Goal: Task Accomplishment & Management: Use online tool/utility

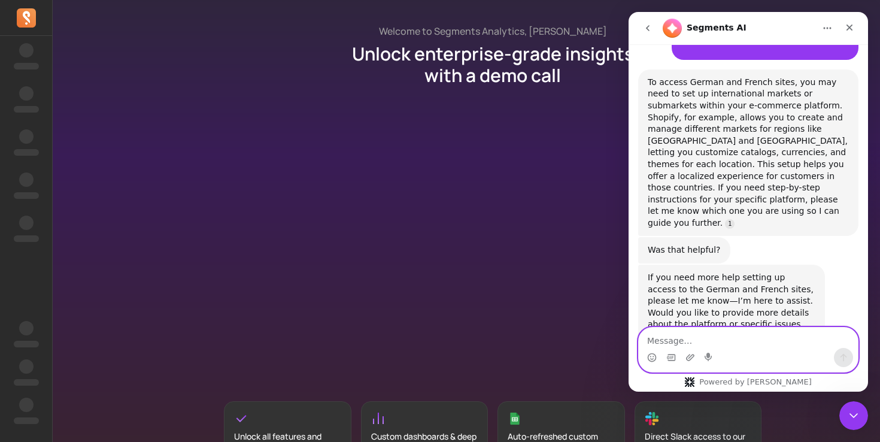
scroll to position [220, 0]
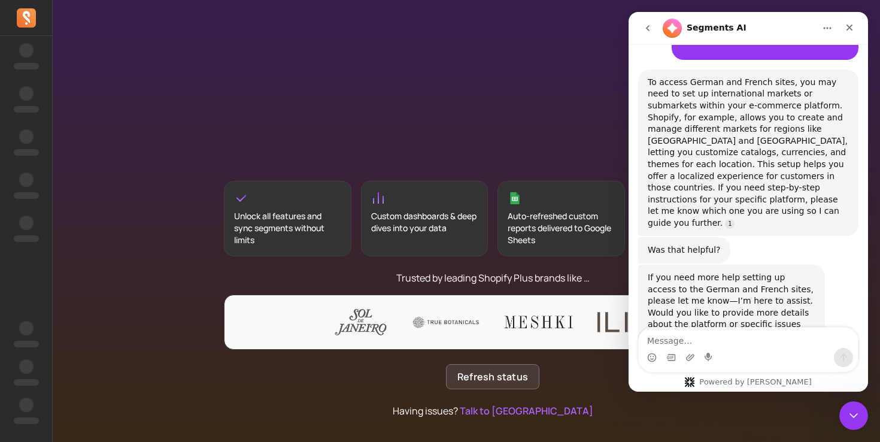
click at [471, 366] on button "Refresh status" at bounding box center [492, 376] width 93 height 25
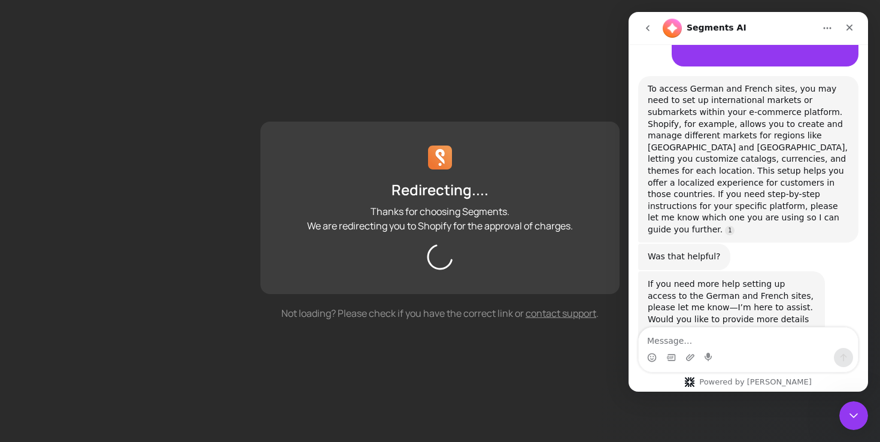
scroll to position [147, 0]
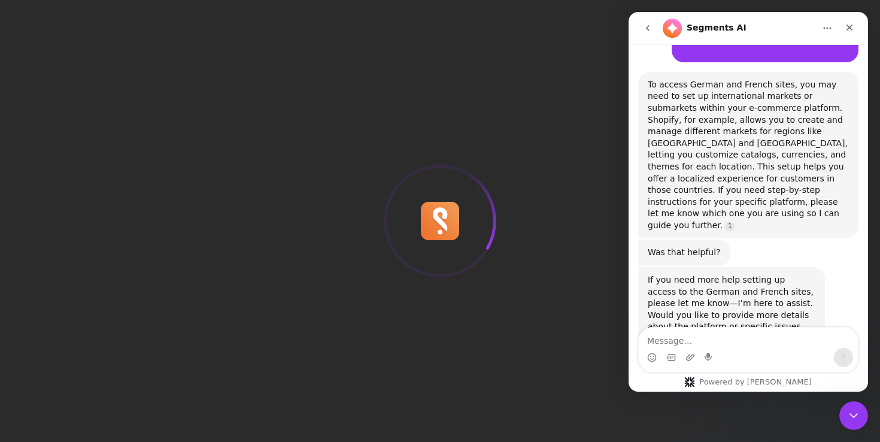
scroll to position [147, 0]
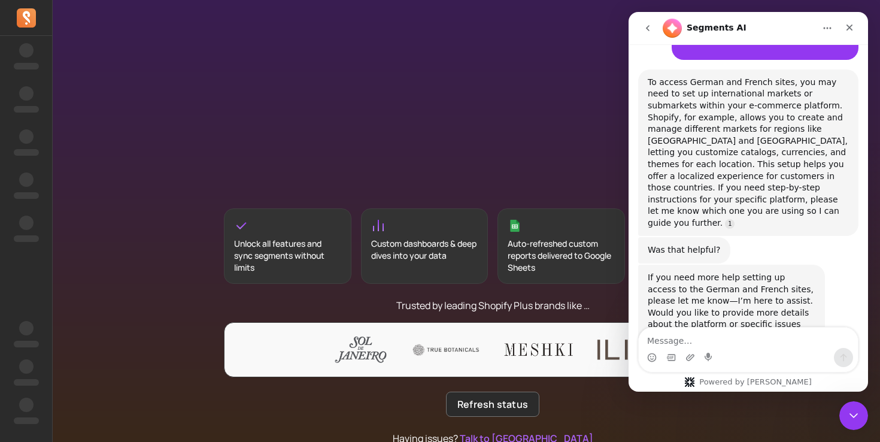
scroll to position [220, 0]
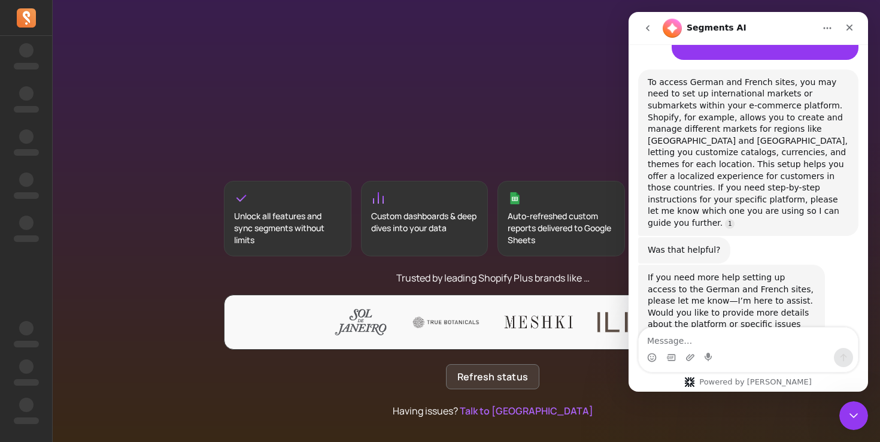
click at [474, 369] on button "Refresh status" at bounding box center [492, 376] width 93 height 25
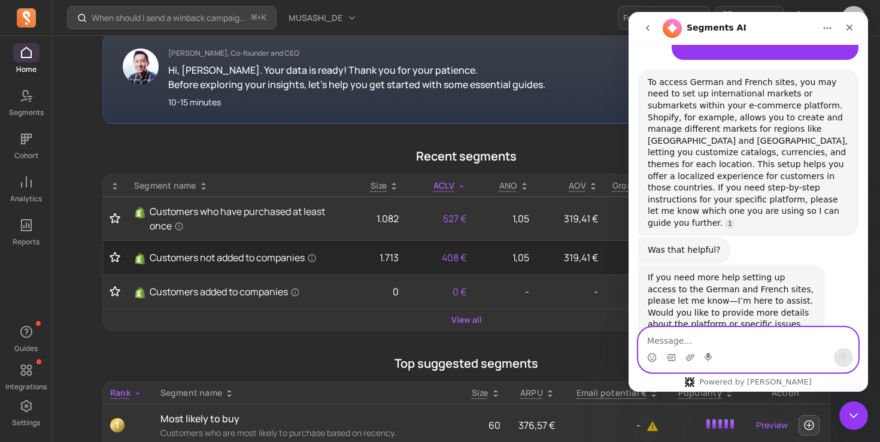
scroll to position [220, 0]
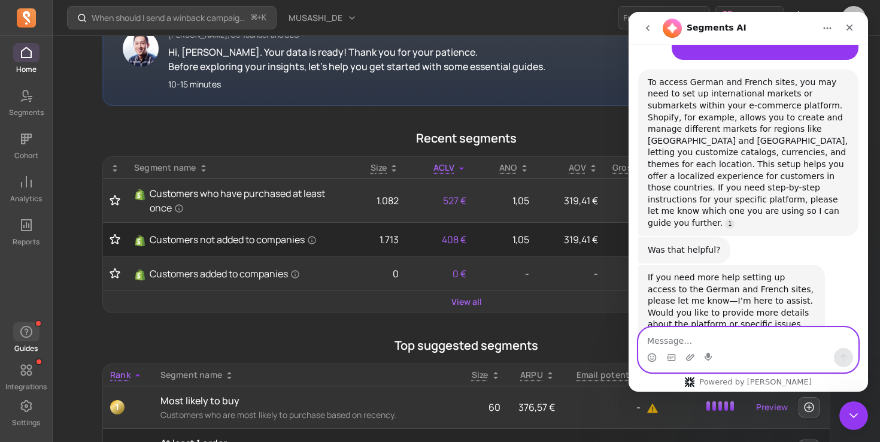
click at [36, 346] on p "Guides" at bounding box center [25, 348] width 23 height 10
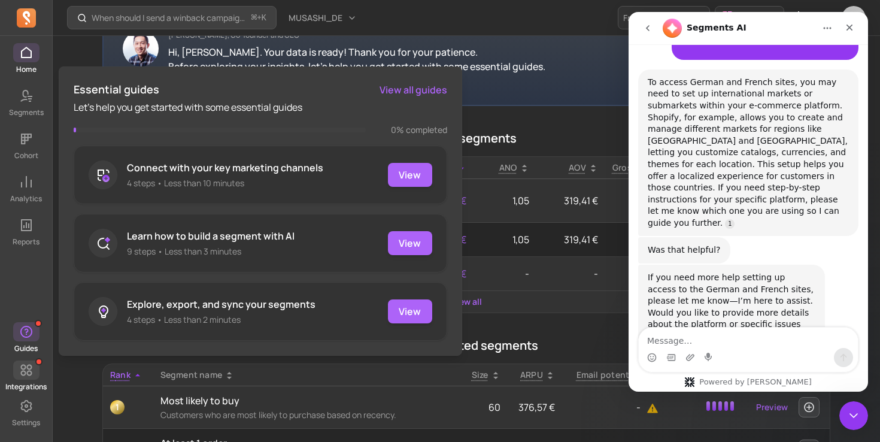
click at [29, 367] on icon at bounding box center [26, 370] width 14 height 14
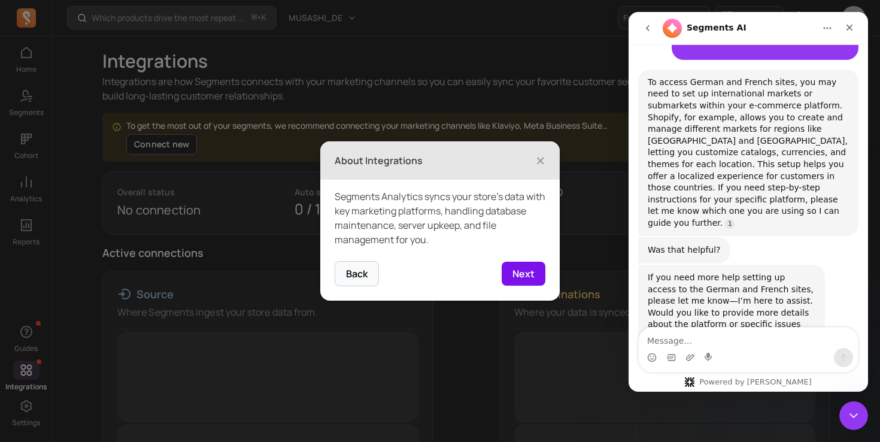
click at [519, 274] on button "Next" at bounding box center [523, 273] width 44 height 24
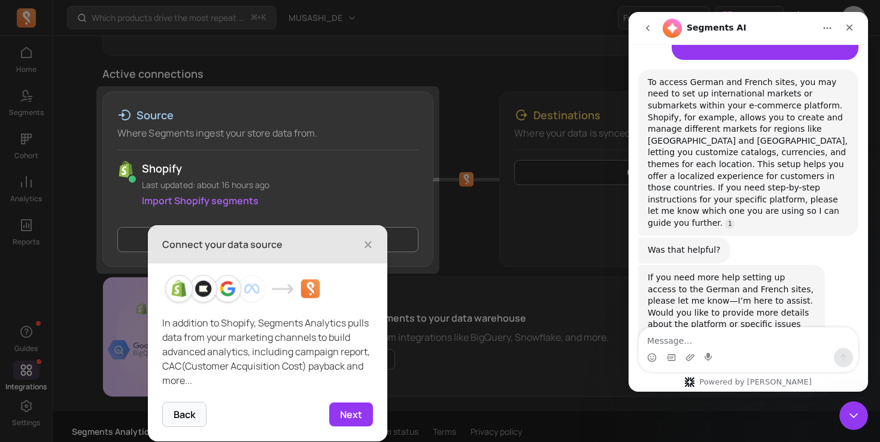
scroll to position [181, 0]
click at [359, 408] on button "Next" at bounding box center [351, 415] width 44 height 24
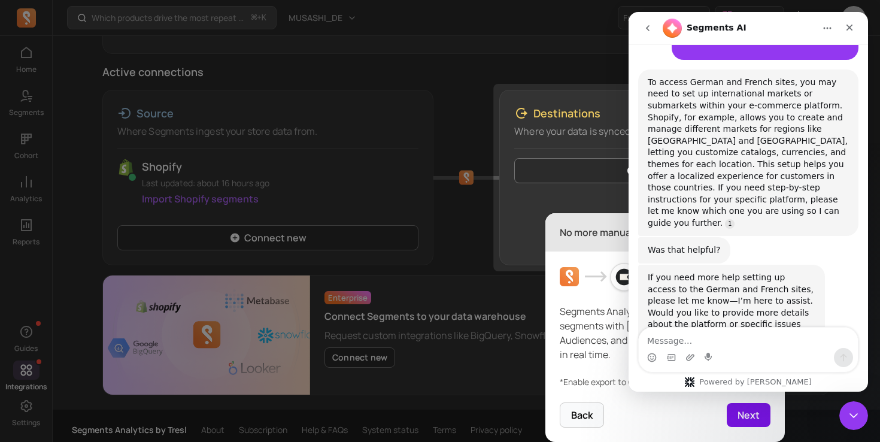
click at [750, 415] on button "Next" at bounding box center [748, 415] width 44 height 24
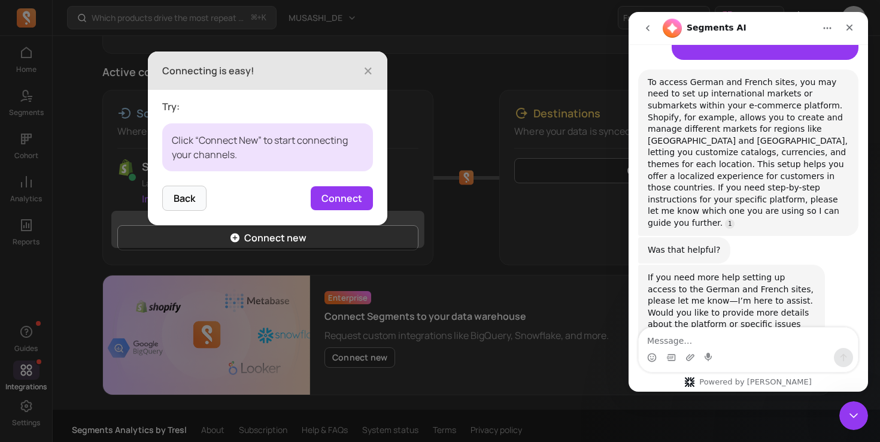
scroll to position [189, 0]
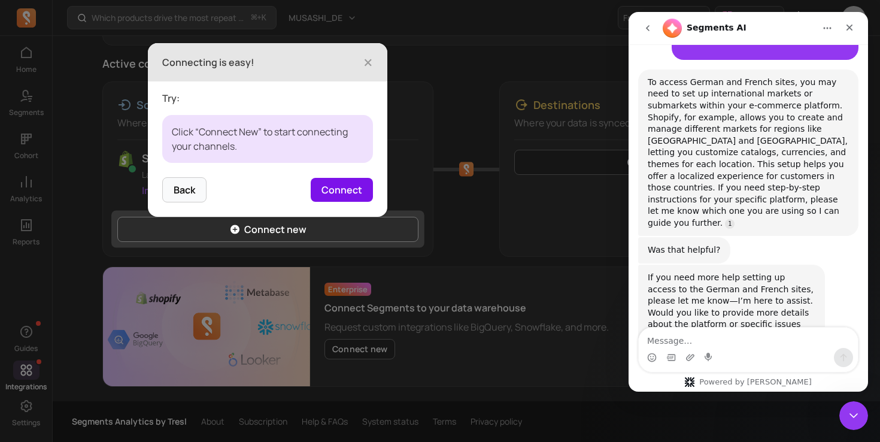
click at [343, 186] on button "Connect" at bounding box center [342, 190] width 62 height 24
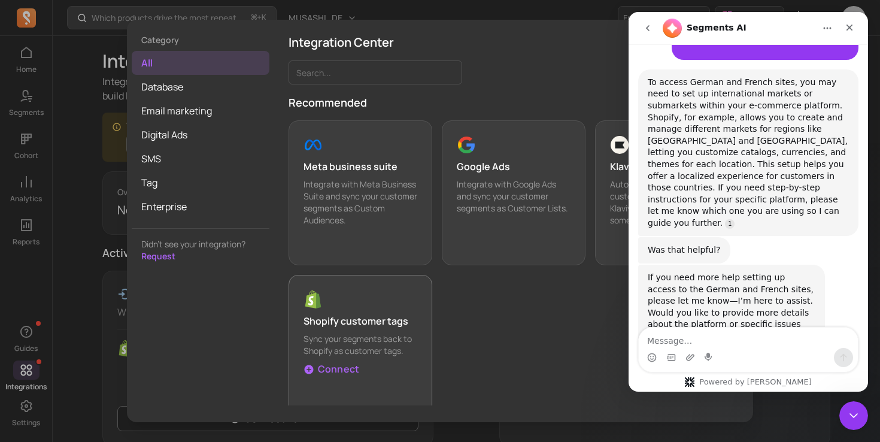
click at [340, 283] on button "Shopify customer tags Sync your segments back to Shopify as customer tags. Conn…" at bounding box center [360, 347] width 144 height 145
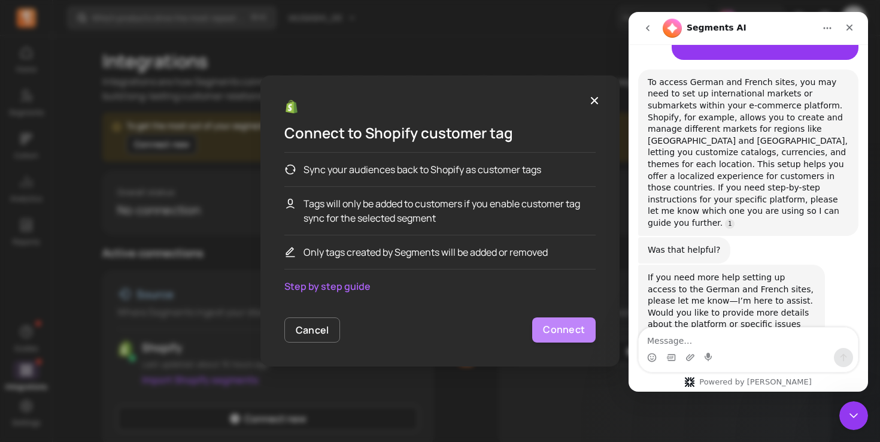
click at [548, 321] on button "Connect" at bounding box center [563, 329] width 63 height 25
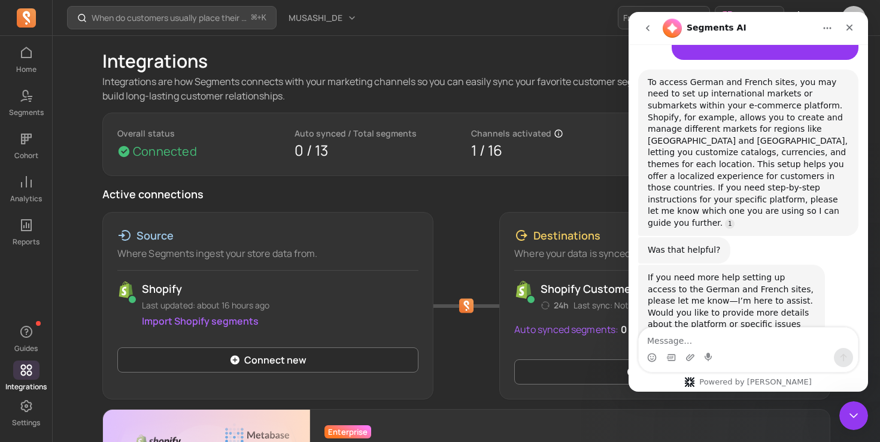
scroll to position [143, 0]
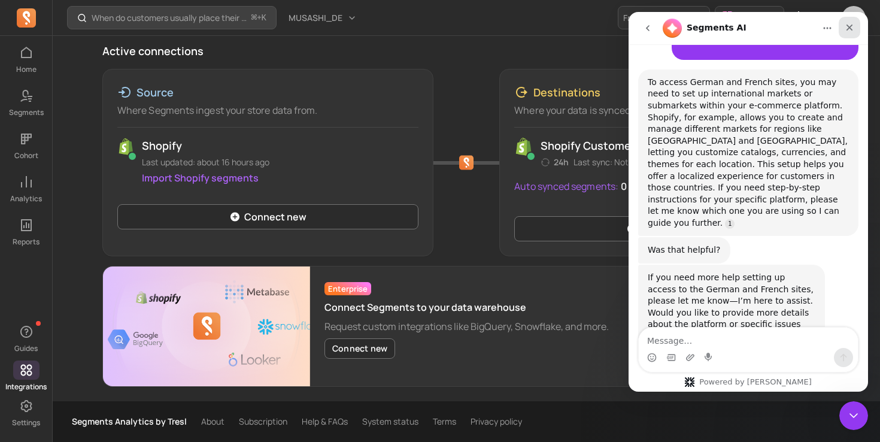
click at [855, 32] on div "Close" at bounding box center [849, 28] width 22 height 22
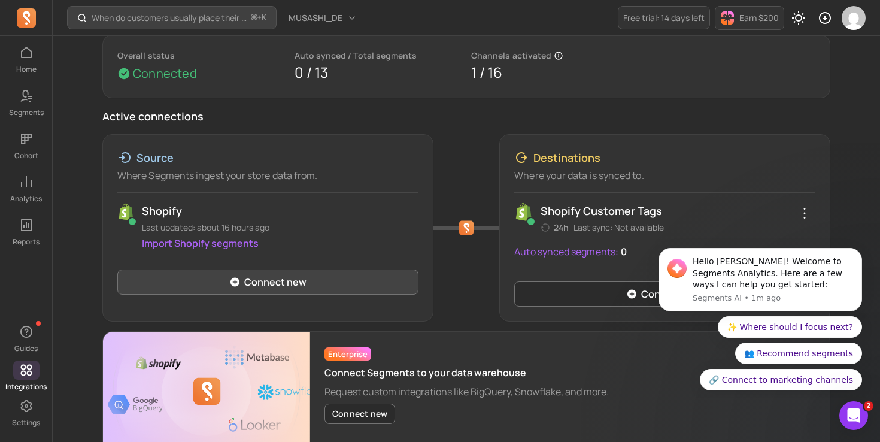
scroll to position [27, 0]
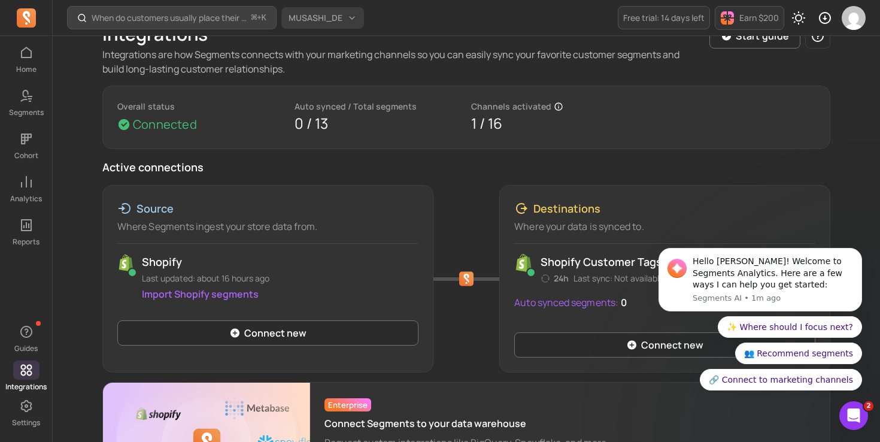
click at [354, 18] on button "MUSASHI_DE" at bounding box center [322, 18] width 83 height 22
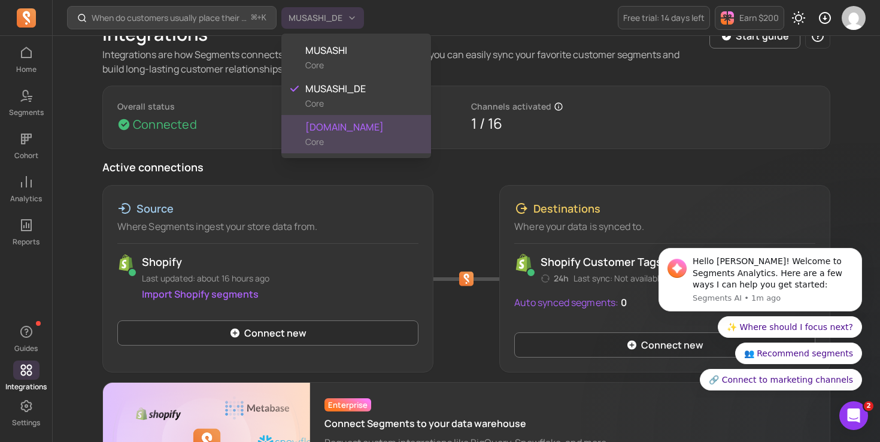
click at [387, 134] on div "musashihamono.fr Core" at bounding box center [356, 134] width 150 height 38
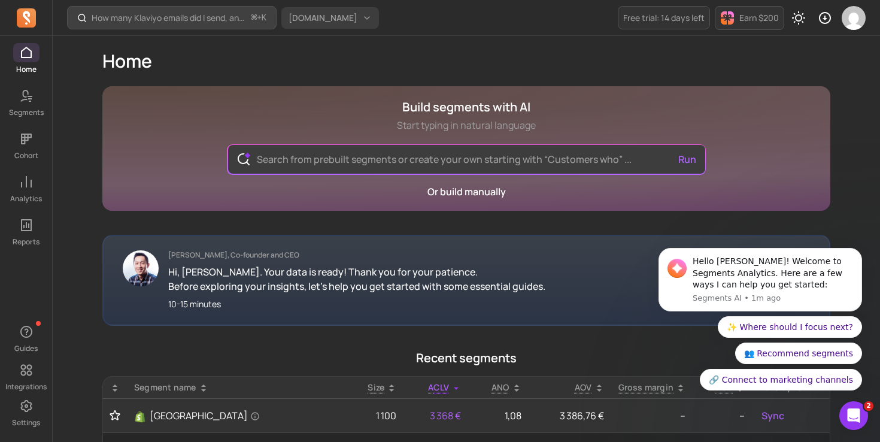
click at [355, 16] on span "[DOMAIN_NAME]" at bounding box center [322, 18] width 69 height 12
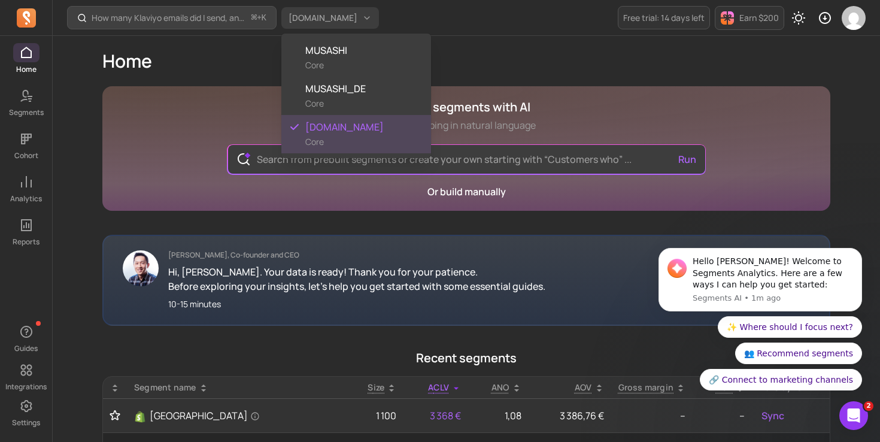
click at [355, 16] on span "[DOMAIN_NAME]" at bounding box center [322, 18] width 69 height 12
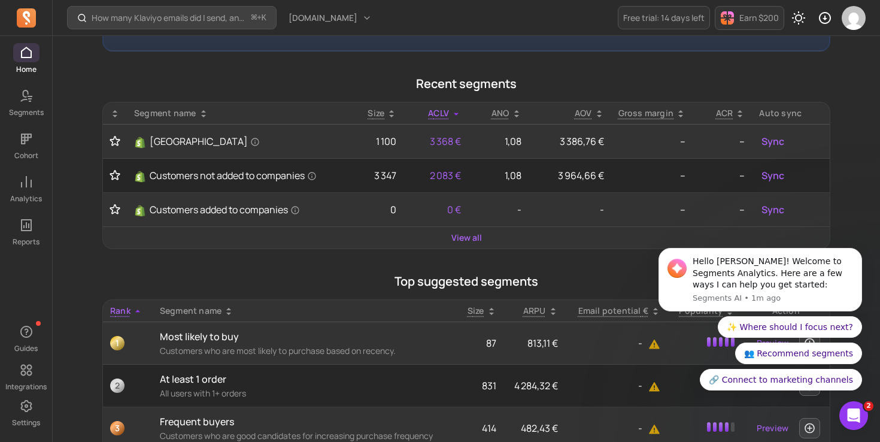
scroll to position [323, 0]
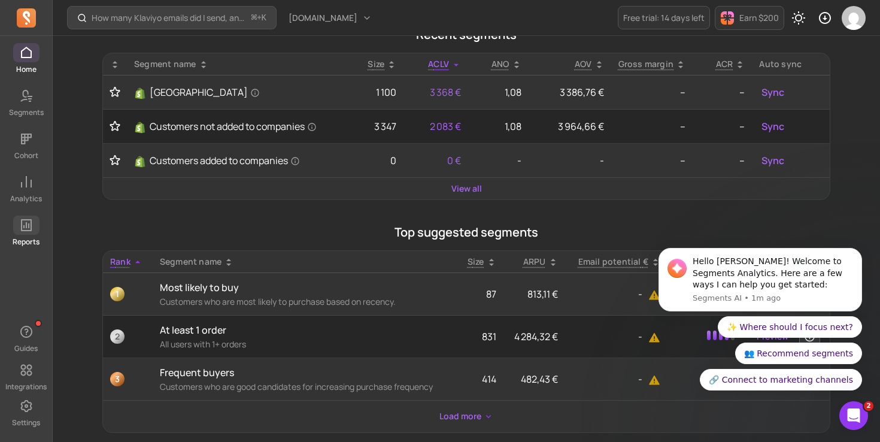
click at [11, 233] on link "Reports" at bounding box center [26, 230] width 52 height 31
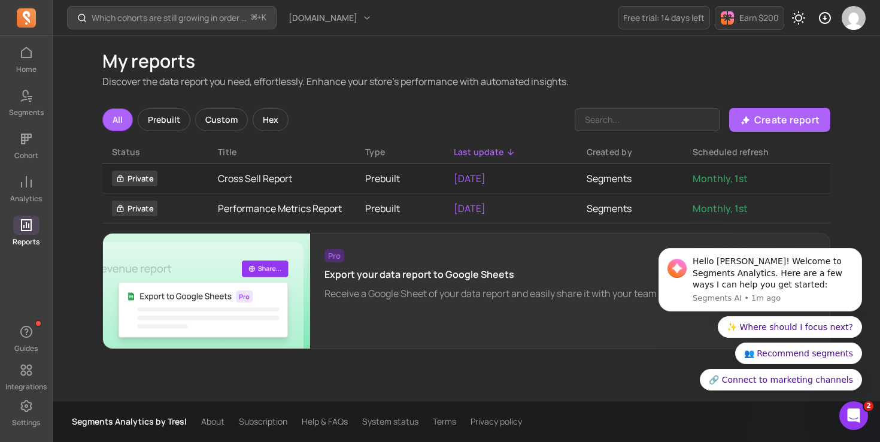
click at [35, 328] on span "button" at bounding box center [26, 331] width 26 height 19
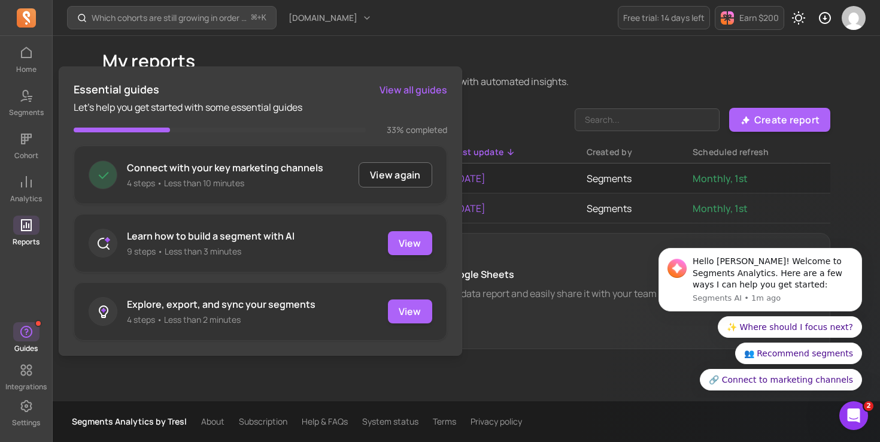
click at [35, 328] on span "button" at bounding box center [26, 331] width 26 height 19
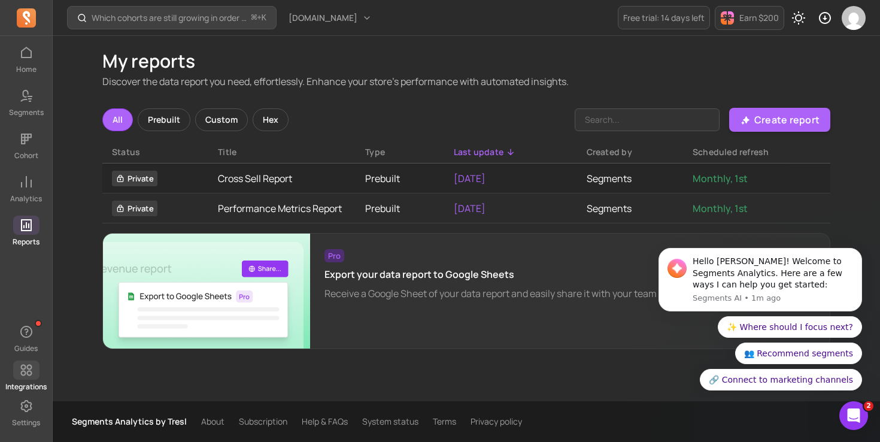
click at [39, 368] on span at bounding box center [26, 369] width 26 height 19
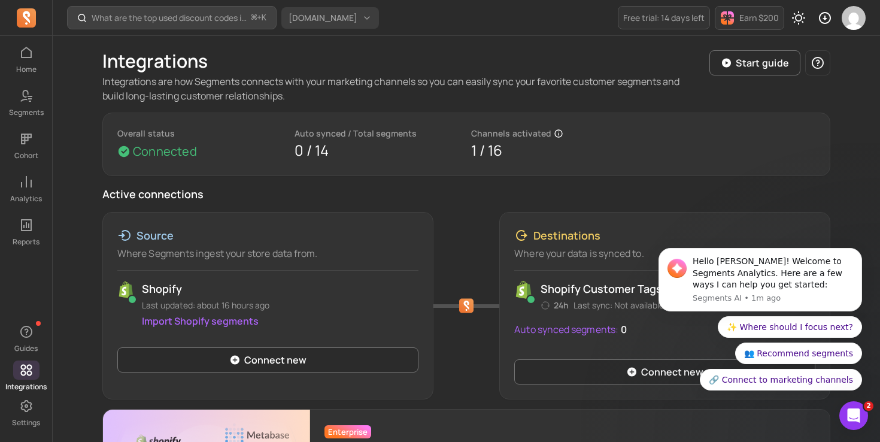
click at [337, 16] on span "[DOMAIN_NAME]" at bounding box center [322, 18] width 69 height 12
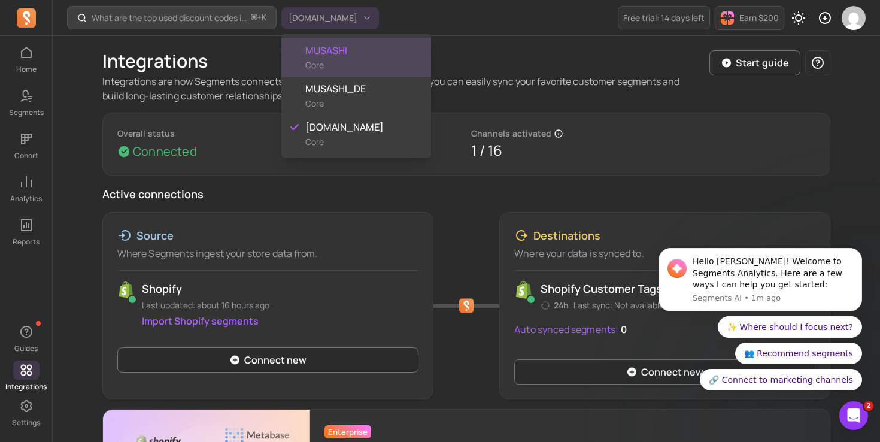
click at [323, 57] on div "MUSASHI Core" at bounding box center [356, 57] width 150 height 38
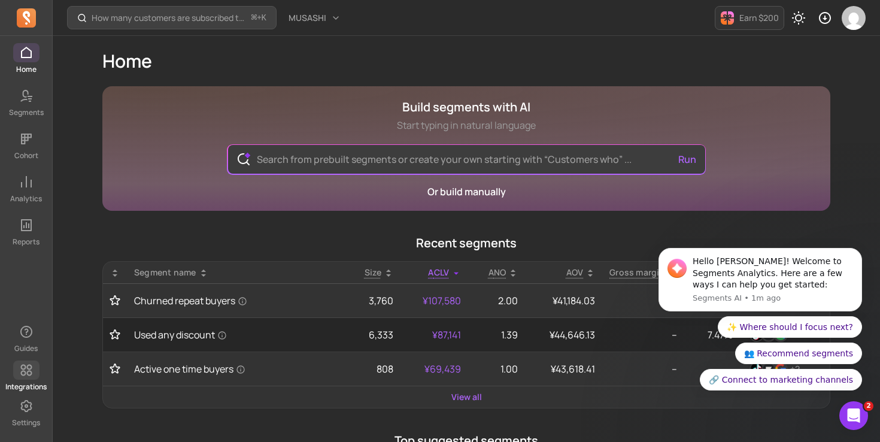
click at [21, 367] on icon at bounding box center [25, 369] width 11 height 11
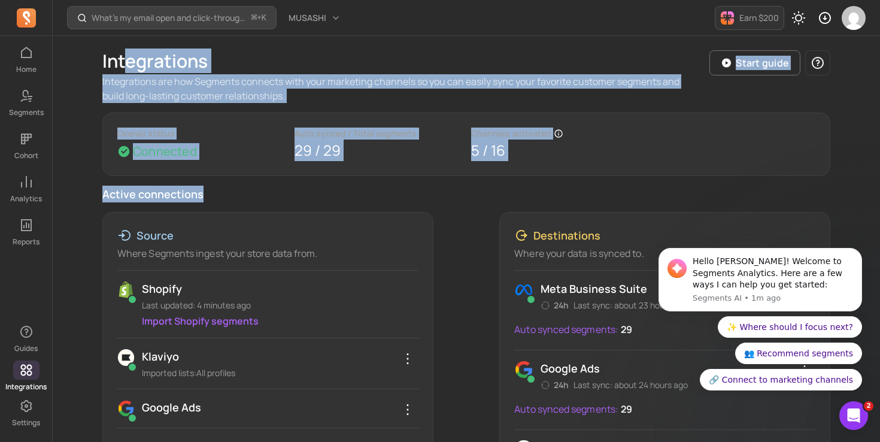
drag, startPoint x: 273, startPoint y: 41, endPoint x: 127, endPoint y: 51, distance: 146.4
click at [127, 51] on div "Integrations Integrations are how Segments connects with your marketing channel…" at bounding box center [466, 449] width 728 height 827
click at [127, 53] on h1 "Integrations" at bounding box center [154, 61] width 105 height 22
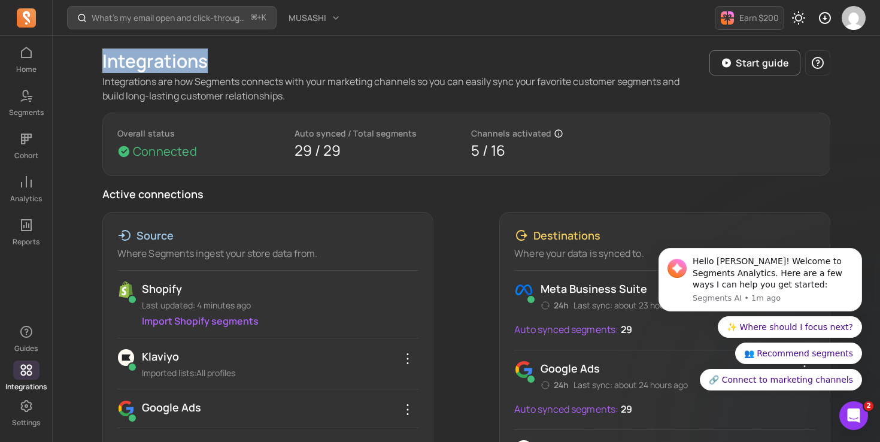
click at [127, 53] on h1 "Integrations" at bounding box center [154, 61] width 105 height 22
click at [126, 74] on p "Integrations are how Segments connects with your marketing channels so you can …" at bounding box center [400, 88] width 597 height 29
click at [101, 53] on div "Integrations Integrations are how Segments connects with your marketing channel…" at bounding box center [466, 449] width 766 height 827
drag, startPoint x: 102, startPoint y: 58, endPoint x: 114, endPoint y: 63, distance: 13.4
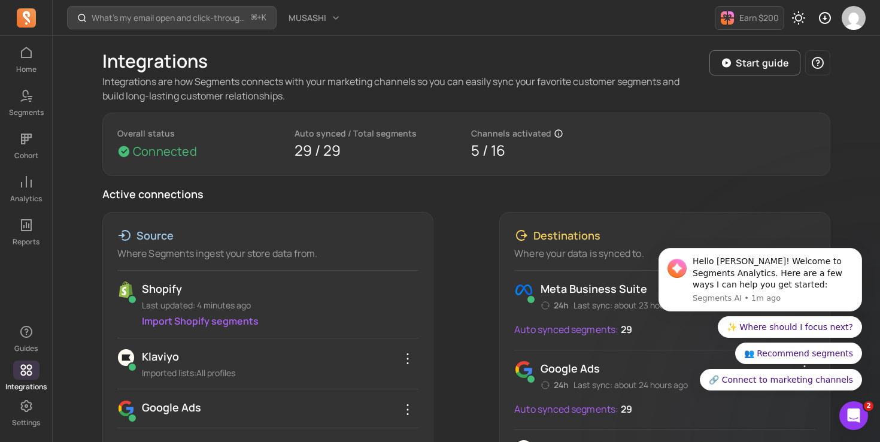
click at [102, 58] on div "Integrations Integrations are how Segments connects with your marketing channel…" at bounding box center [466, 449] width 766 height 827
click at [114, 63] on h1 "Integrations" at bounding box center [154, 61] width 105 height 22
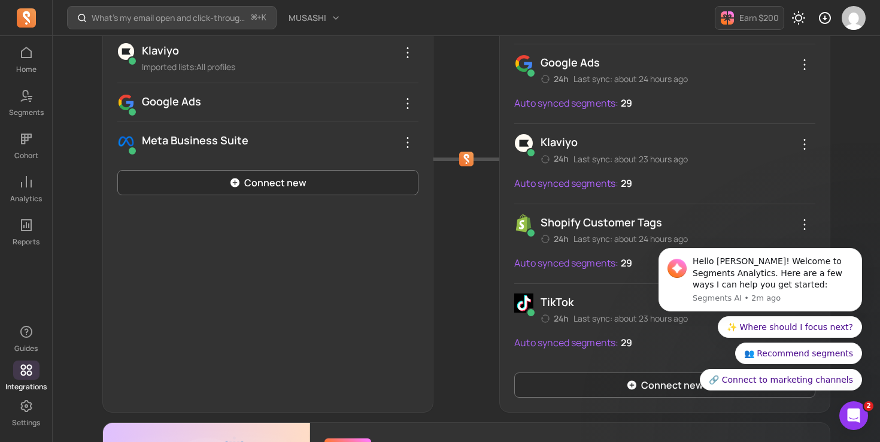
scroll to position [317, 0]
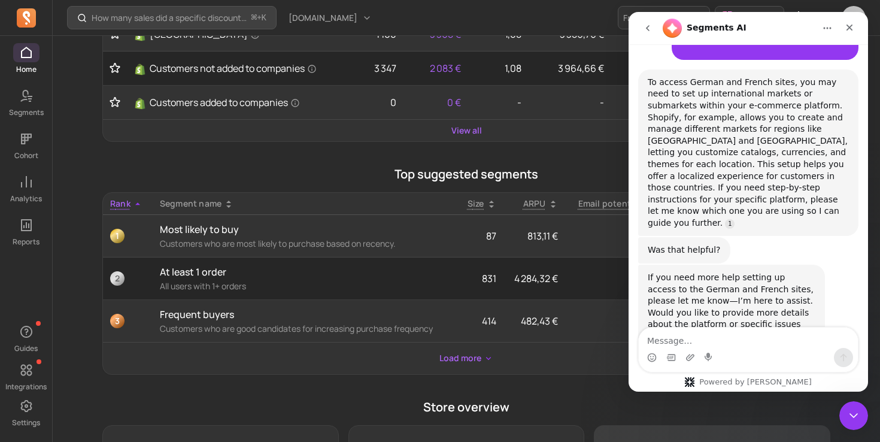
scroll to position [379, 0]
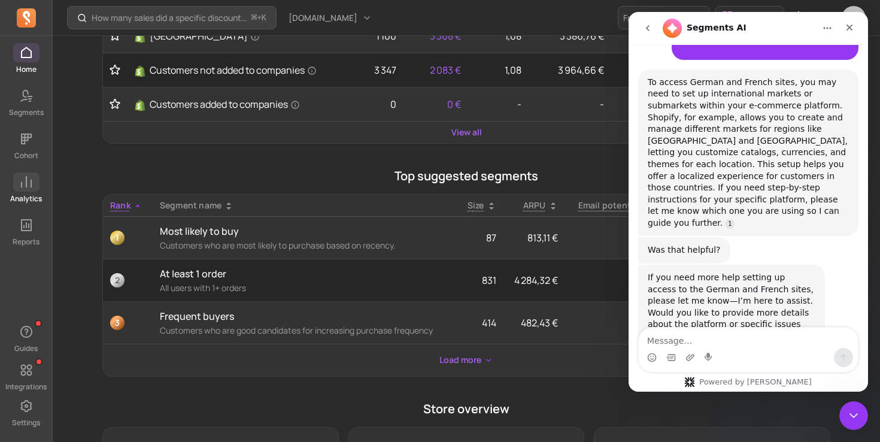
click at [22, 186] on icon at bounding box center [26, 182] width 14 height 14
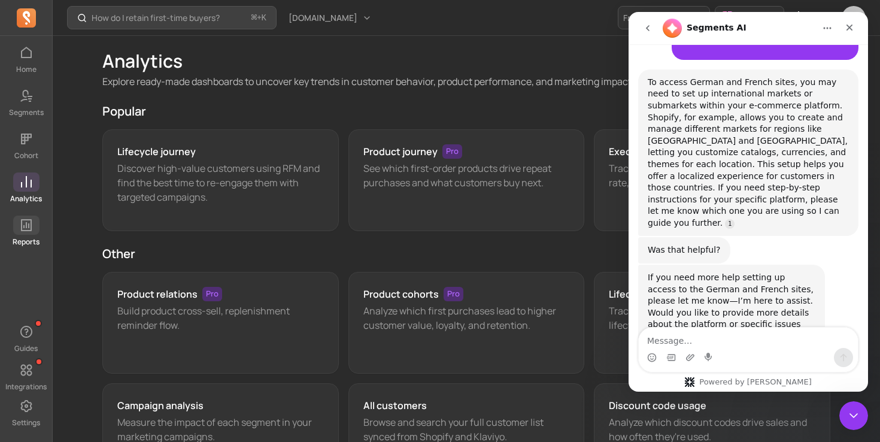
click at [39, 238] on link "Reports" at bounding box center [26, 230] width 52 height 31
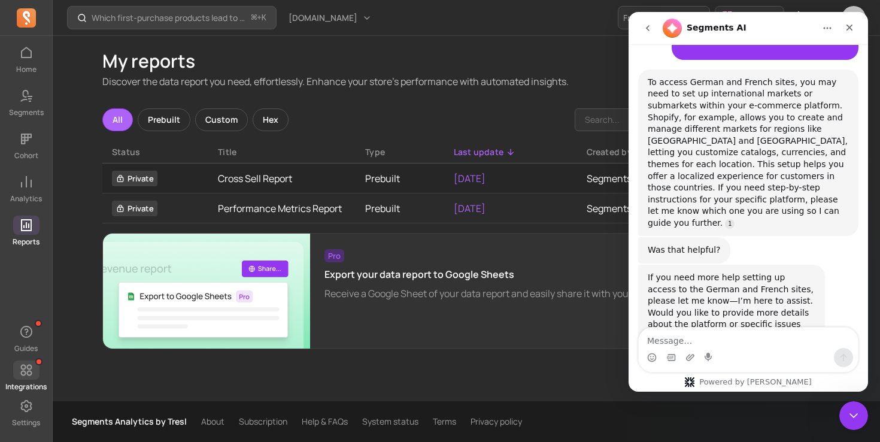
click at [38, 367] on span at bounding box center [26, 369] width 26 height 19
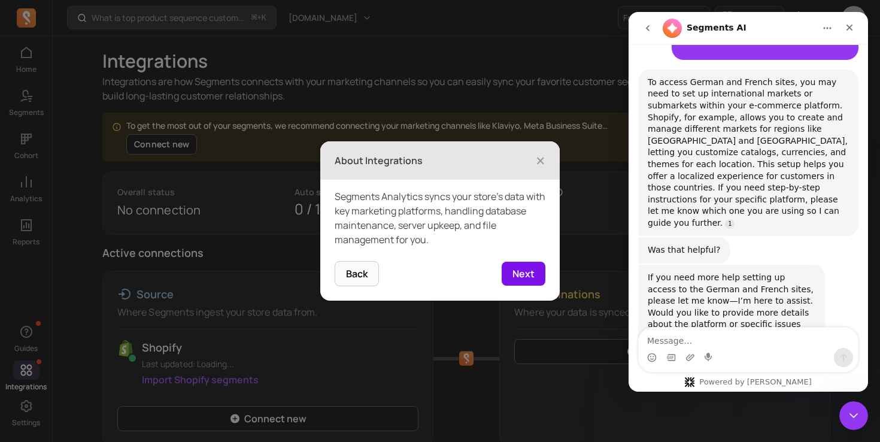
click at [528, 270] on button "Next" at bounding box center [523, 273] width 44 height 24
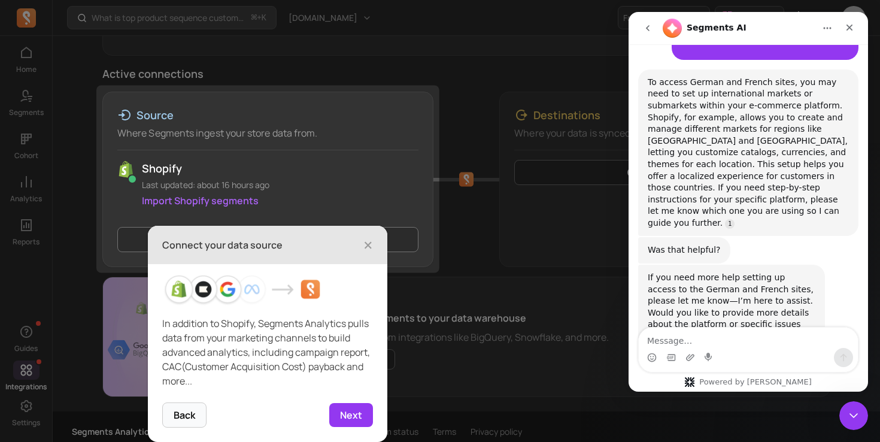
scroll to position [181, 0]
click at [358, 404] on button "Next" at bounding box center [351, 415] width 44 height 24
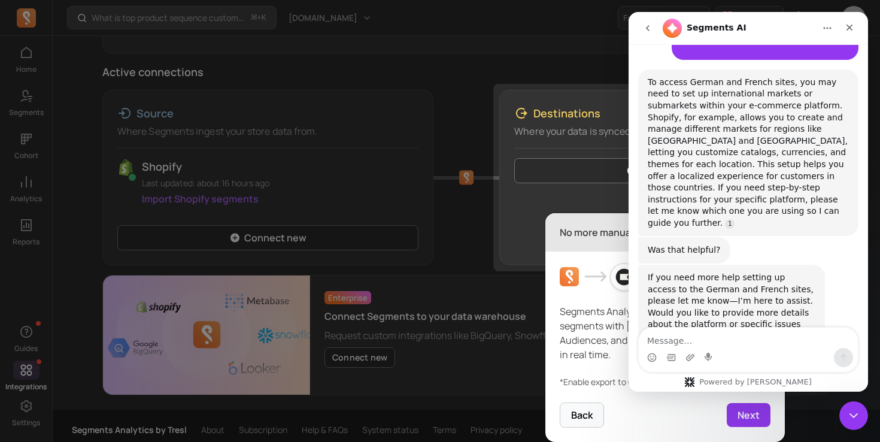
click at [467, 301] on icon at bounding box center [440, 221] width 880 height 442
click at [742, 420] on button "Next" at bounding box center [748, 415] width 44 height 24
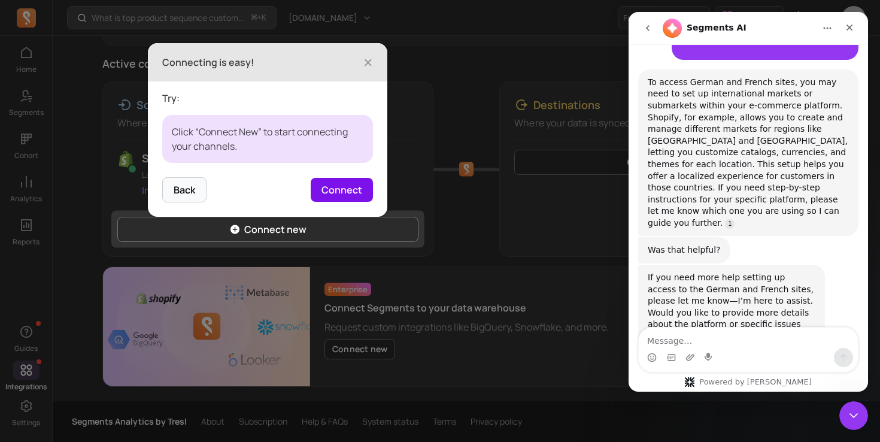
click at [352, 191] on button "Connect" at bounding box center [342, 190] width 62 height 24
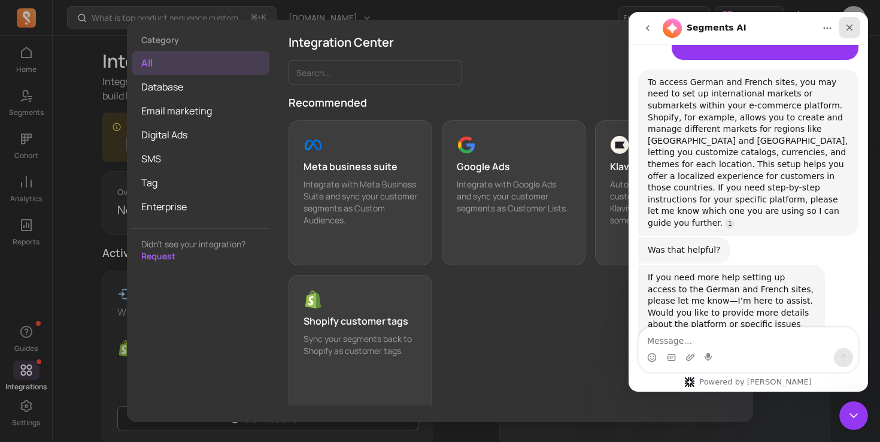
click at [848, 27] on icon "Close" at bounding box center [849, 28] width 7 height 7
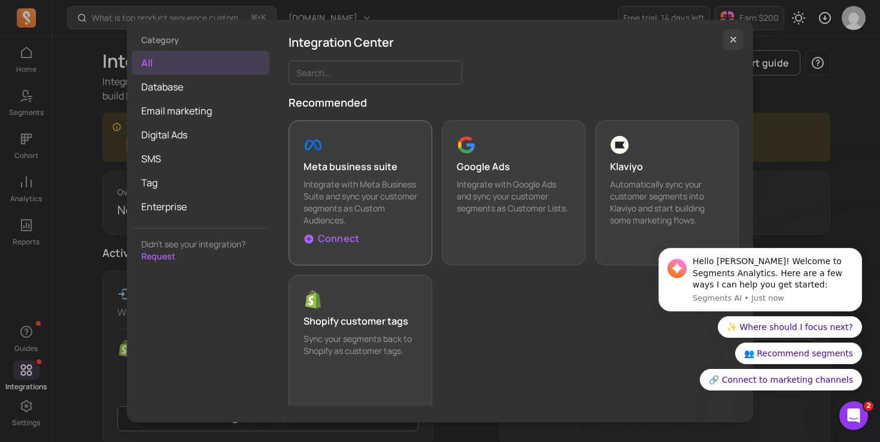
click at [352, 240] on p "Connect" at bounding box center [338, 238] width 41 height 14
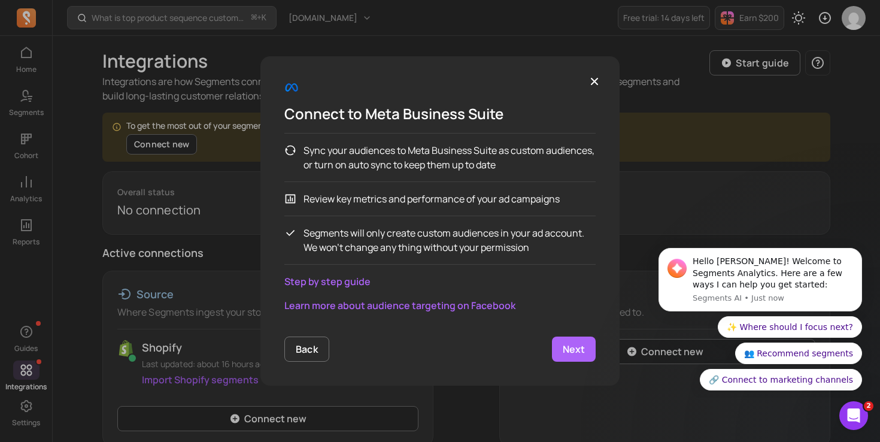
click at [579, 357] on link "Next" at bounding box center [574, 348] width 44 height 25
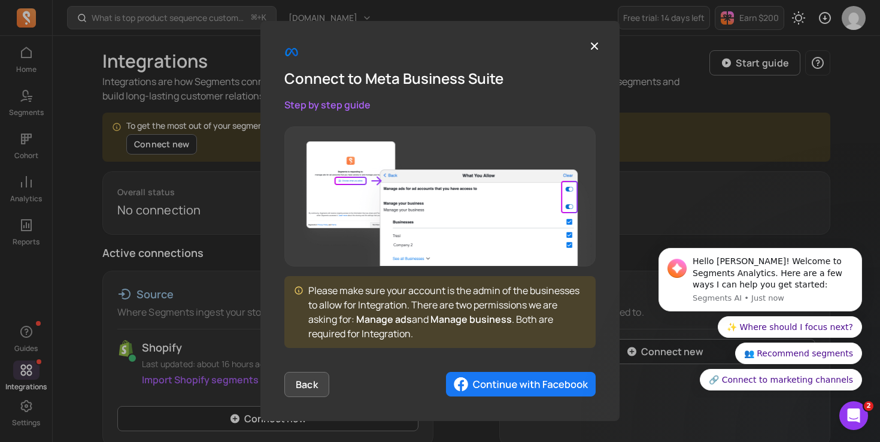
click at [324, 381] on button "Back" at bounding box center [306, 384] width 45 height 25
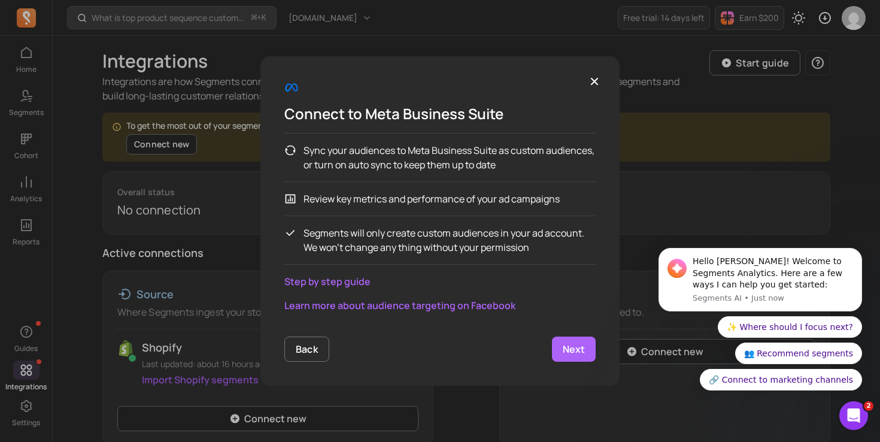
click at [580, 96] on div "Connect to Meta Business Suite" at bounding box center [439, 101] width 311 height 43
click at [586, 90] on button "button" at bounding box center [594, 82] width 22 height 22
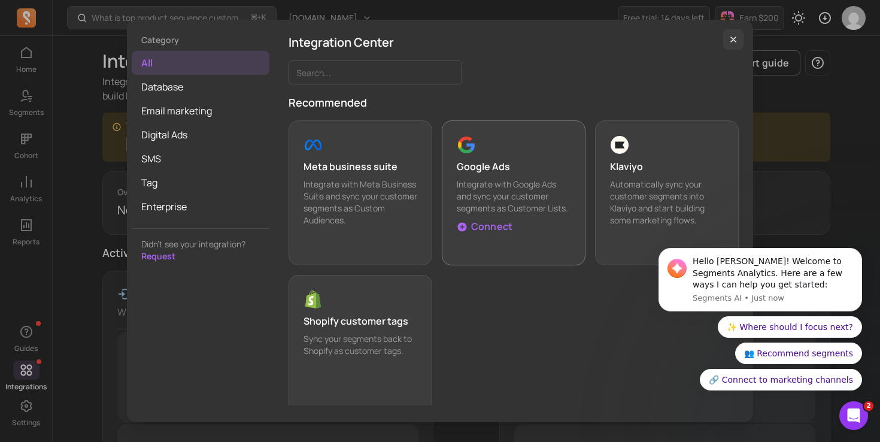
click at [548, 136] on div "button" at bounding box center [514, 144] width 114 height 19
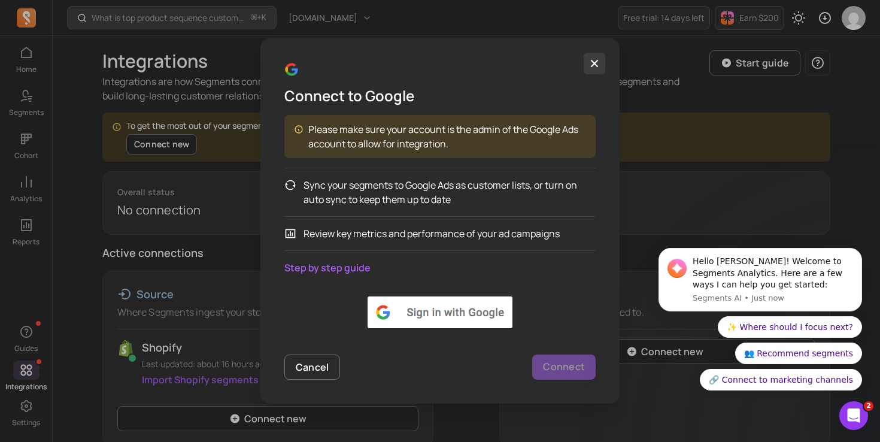
click at [602, 63] on button "button" at bounding box center [594, 64] width 22 height 22
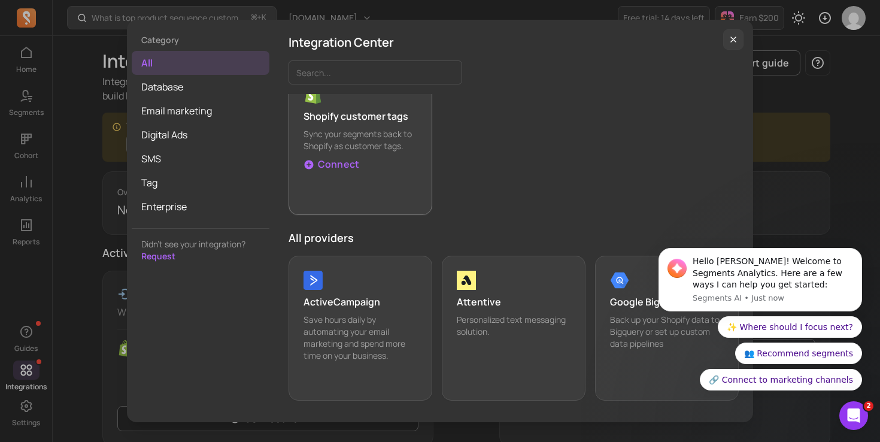
scroll to position [148, 0]
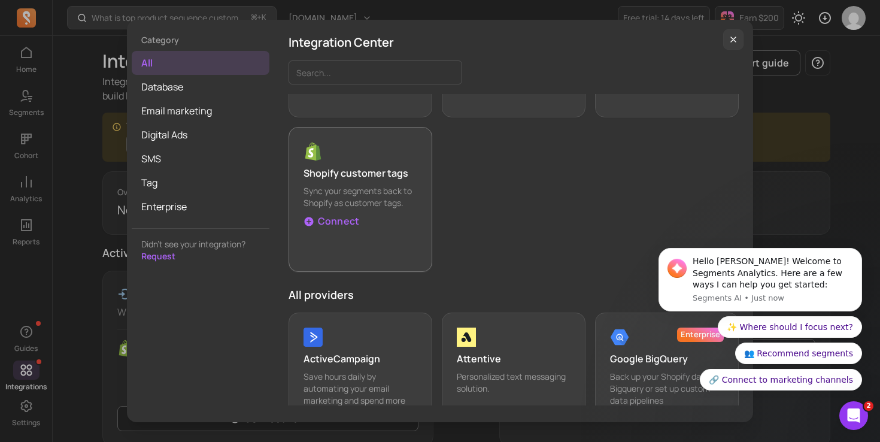
click at [352, 235] on button "Shopify customer tags Sync your segments back to Shopify as customer tags. Conn…" at bounding box center [360, 199] width 144 height 145
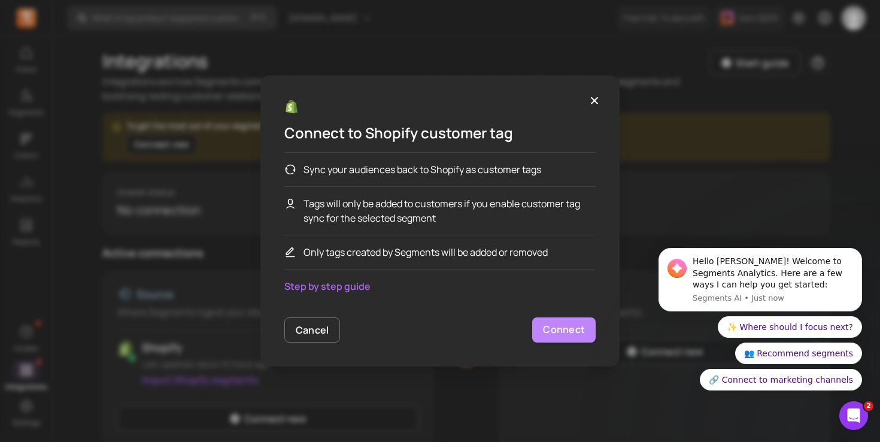
click at [542, 326] on button "Connect" at bounding box center [563, 329] width 63 height 25
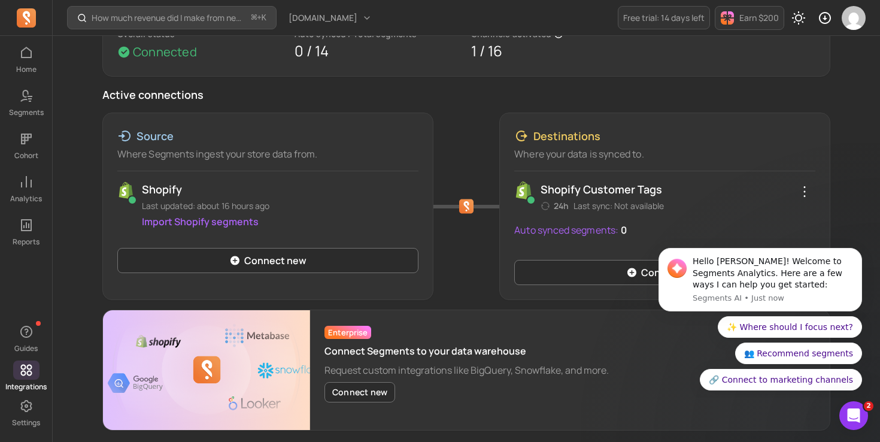
scroll to position [143, 0]
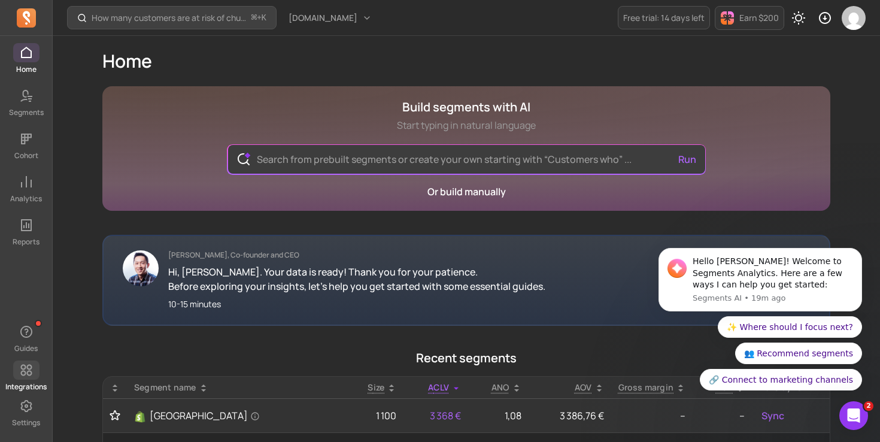
click at [46, 375] on link "Integrations" at bounding box center [26, 375] width 52 height 31
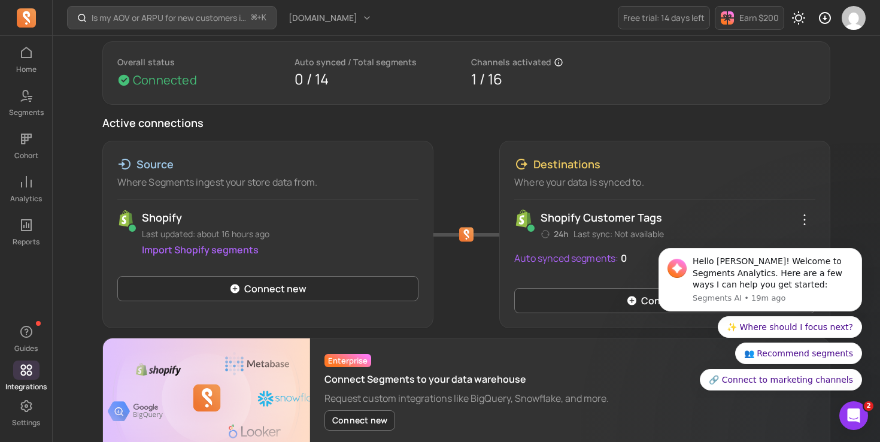
scroll to position [143, 0]
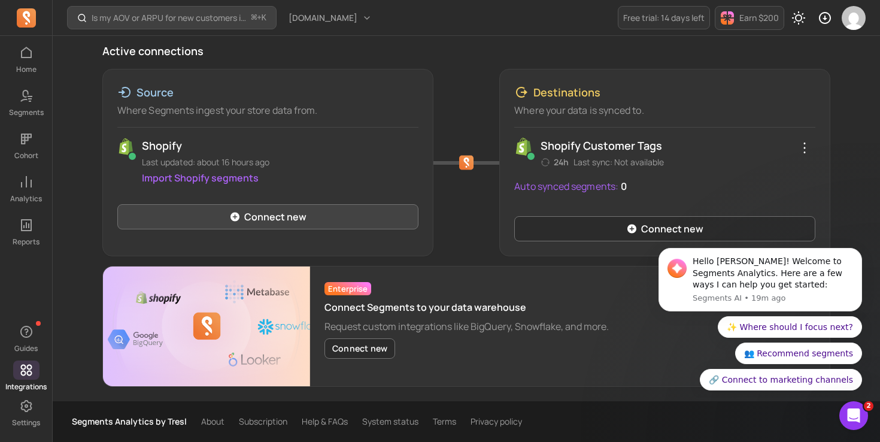
click at [345, 215] on link "Connect new" at bounding box center [267, 216] width 301 height 25
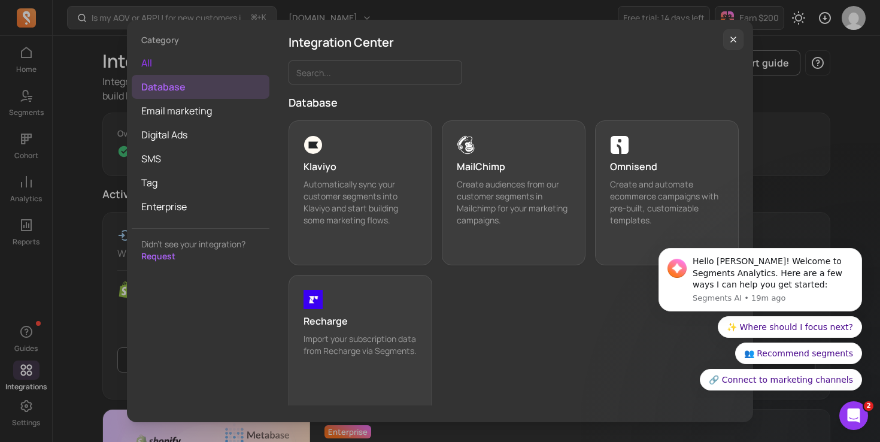
click at [165, 69] on span "all" at bounding box center [201, 63] width 138 height 24
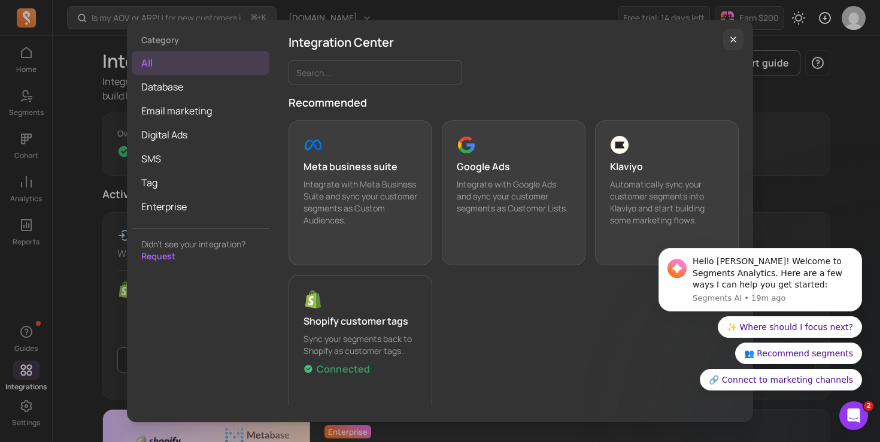
drag, startPoint x: 783, startPoint y: 136, endPoint x: 764, endPoint y: 121, distance: 24.8
click at [783, 136] on div "Category all Database Email marketing Digital Ads SMS Tag Enterprise Didn’t see…" at bounding box center [440, 221] width 860 height 422
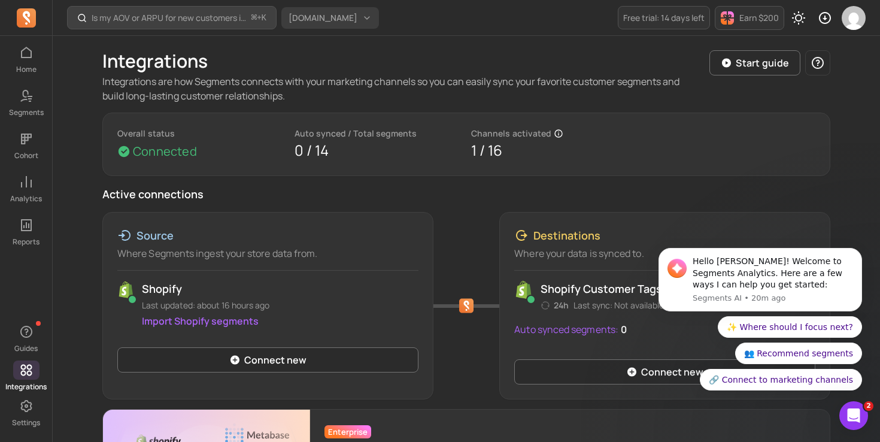
click at [330, 17] on span "[DOMAIN_NAME]" at bounding box center [322, 18] width 69 height 12
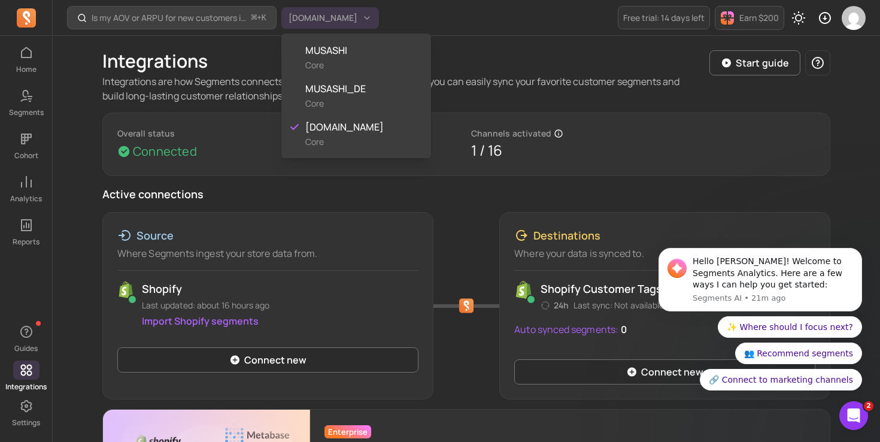
click at [525, 45] on div "Is my AOV or ARPU for new customers improving? ⌘ + K musashihamono.fr Free tria…" at bounding box center [466, 292] width 827 height 585
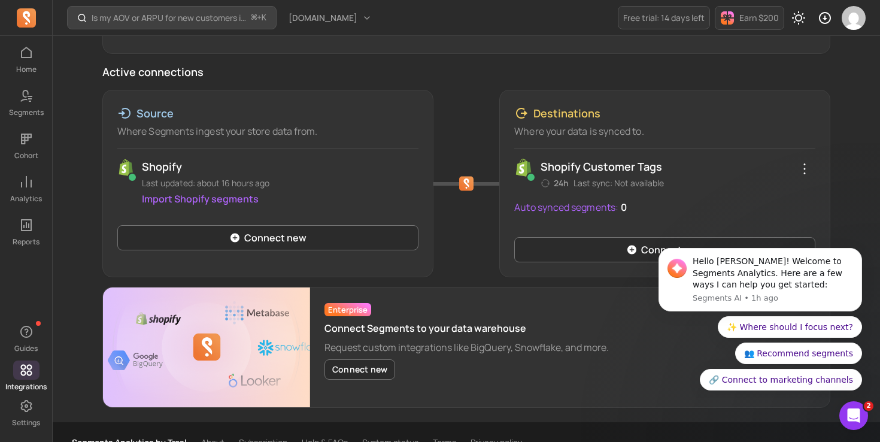
scroll to position [143, 0]
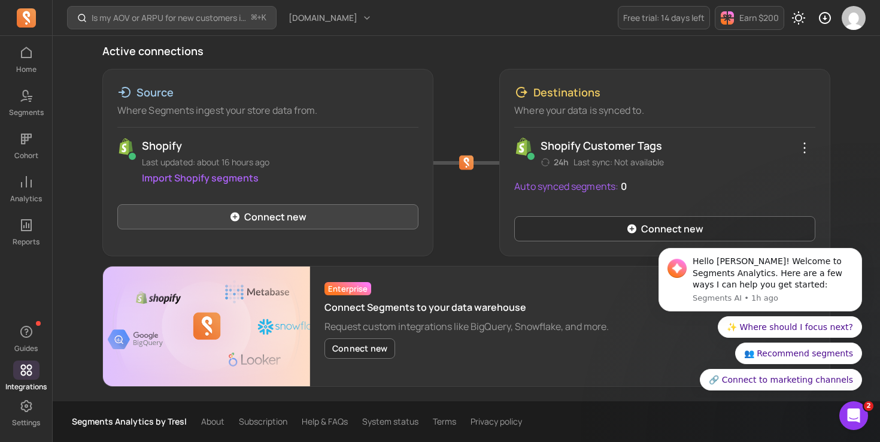
click at [323, 227] on link "Connect new" at bounding box center [267, 216] width 301 height 25
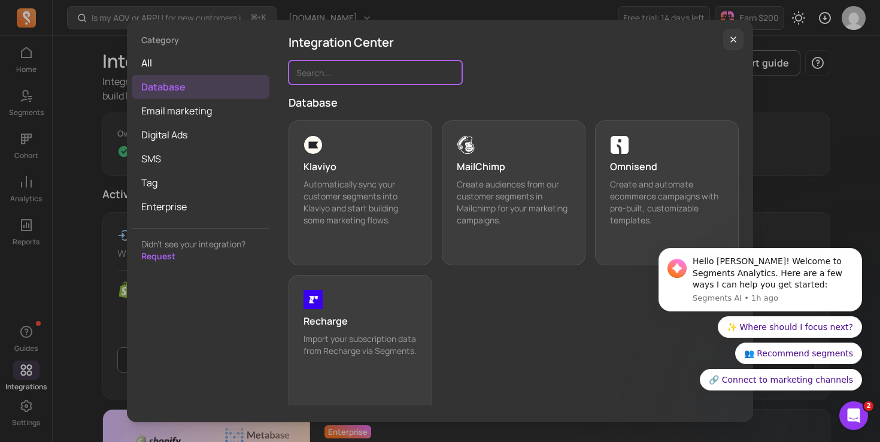
click at [328, 65] on input "Search..." at bounding box center [375, 72] width 174 height 24
click at [185, 96] on span "Database" at bounding box center [201, 87] width 138 height 24
drag, startPoint x: 185, startPoint y: 102, endPoint x: 191, endPoint y: 101, distance: 6.1
click at [186, 102] on span "Email marketing" at bounding box center [201, 111] width 138 height 24
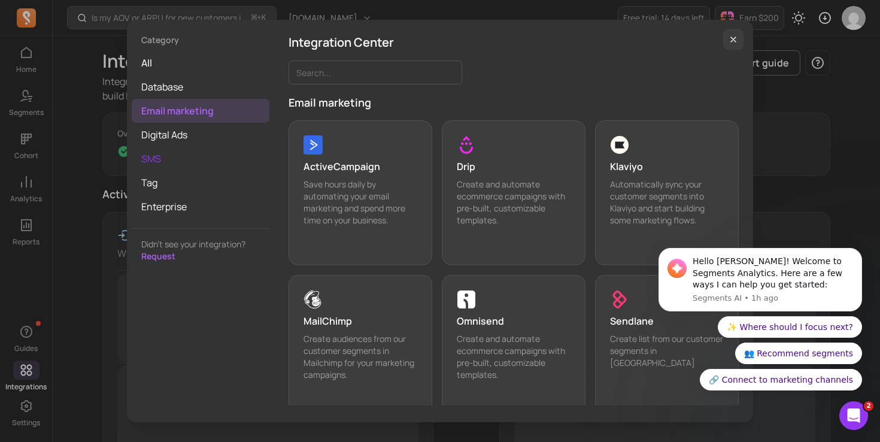
click at [181, 154] on span "SMS" at bounding box center [201, 159] width 138 height 24
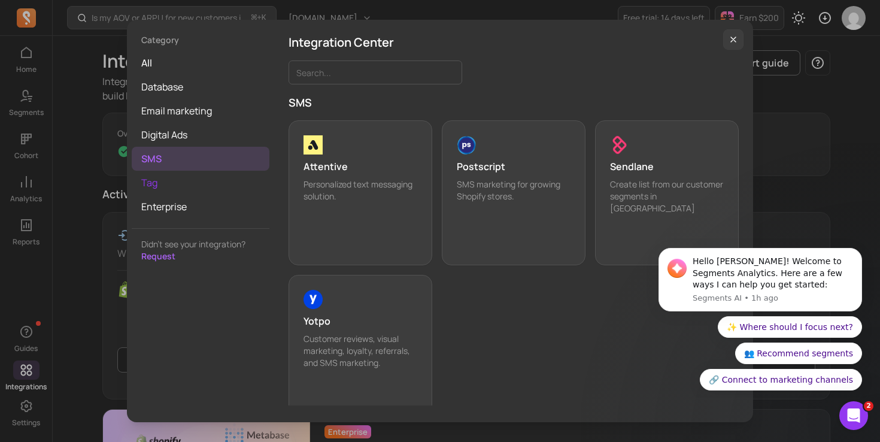
click at [178, 188] on span "Tag" at bounding box center [201, 183] width 138 height 24
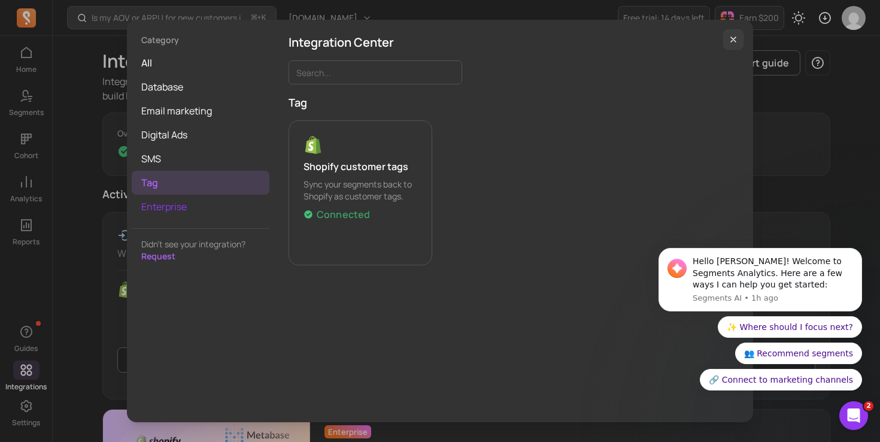
click at [179, 211] on span "Enterprise" at bounding box center [201, 206] width 138 height 24
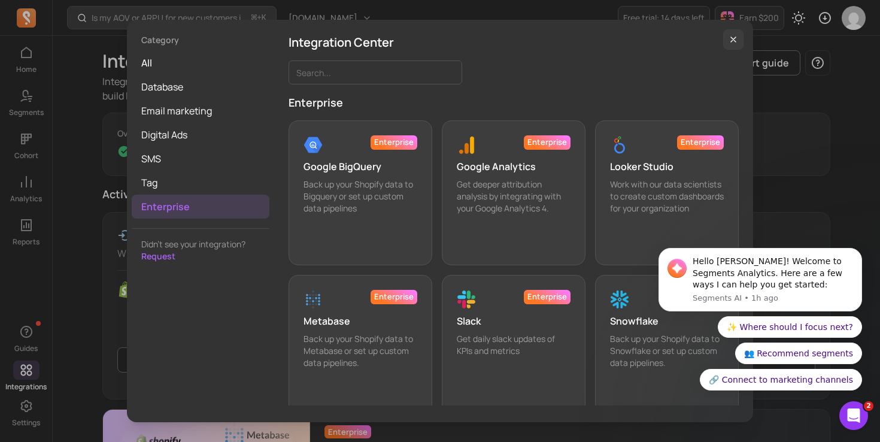
click at [739, 41] on button "button" at bounding box center [733, 39] width 20 height 20
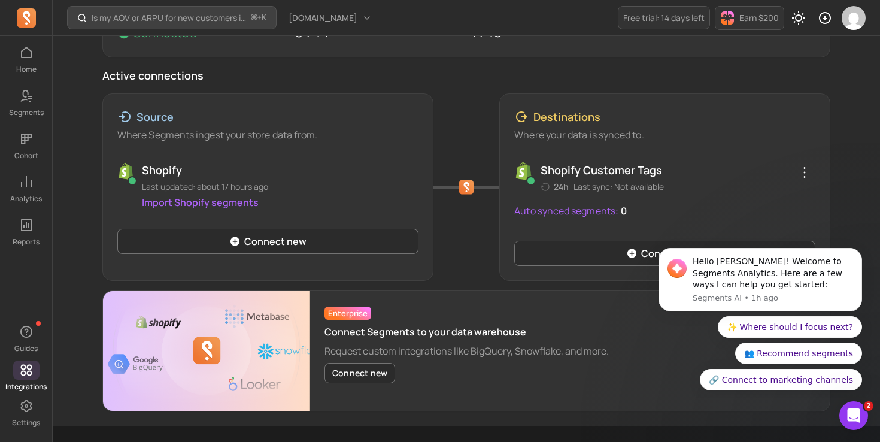
scroll to position [143, 0]
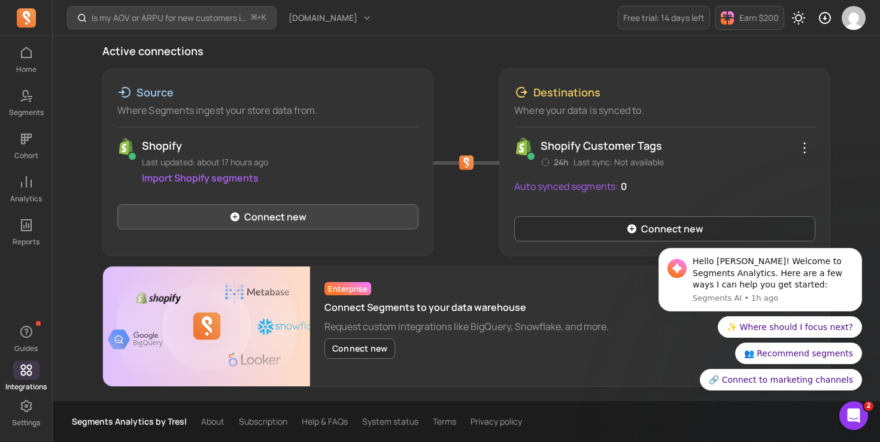
click at [384, 221] on link "Connect new" at bounding box center [267, 216] width 301 height 25
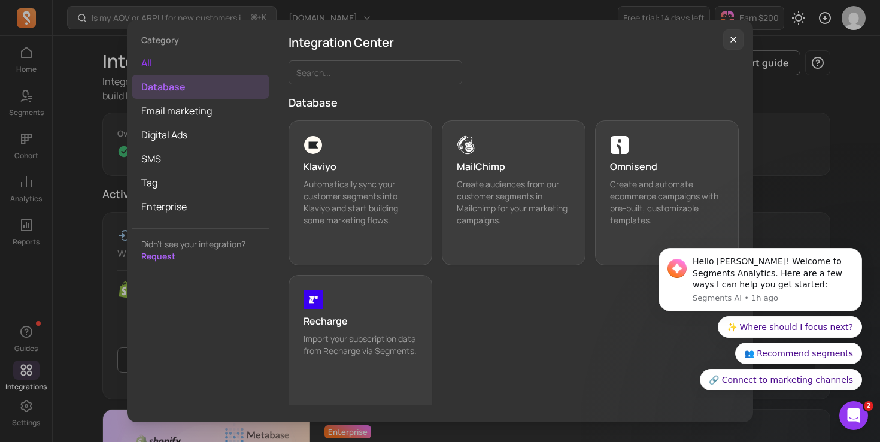
click at [171, 57] on span "all" at bounding box center [201, 63] width 138 height 24
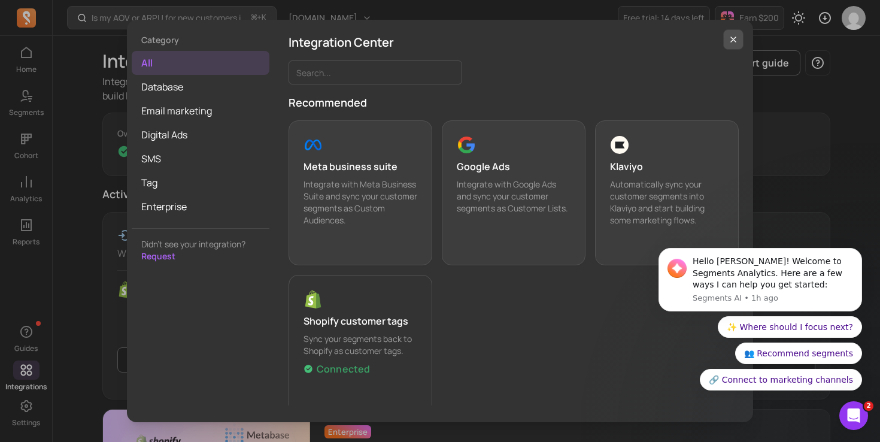
click at [740, 38] on button "button" at bounding box center [733, 39] width 20 height 20
